Goal: Navigation & Orientation: Find specific page/section

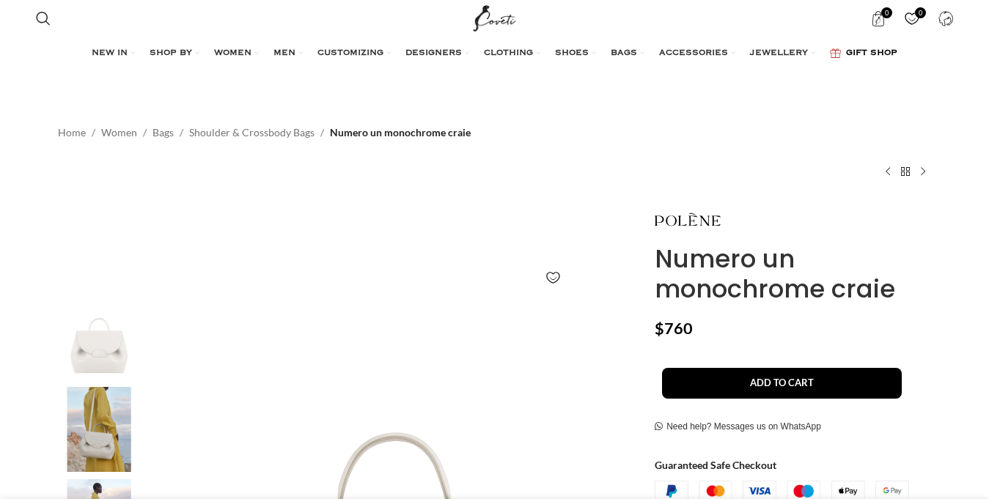
click at [895, 54] on span "GIFT SHOP" at bounding box center [871, 54] width 51 height 12
